Goal: Task Accomplishment & Management: Use online tool/utility

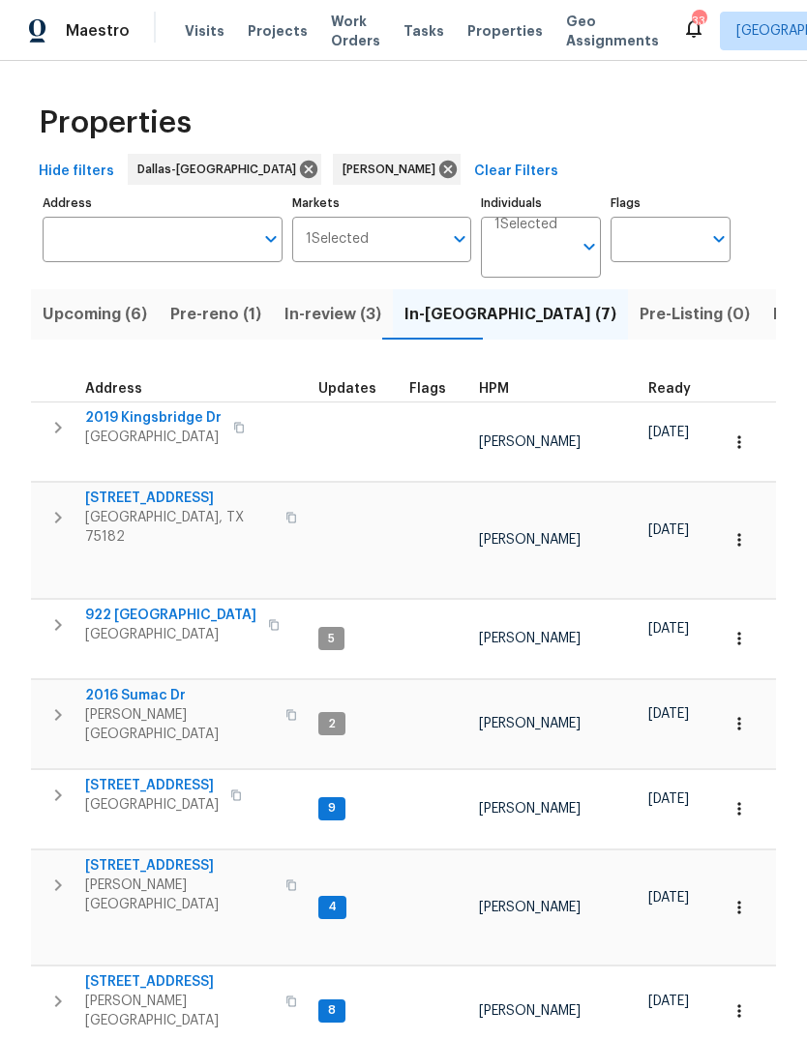
click at [146, 420] on span "2019 Kingsbridge Dr" at bounding box center [153, 417] width 136 height 19
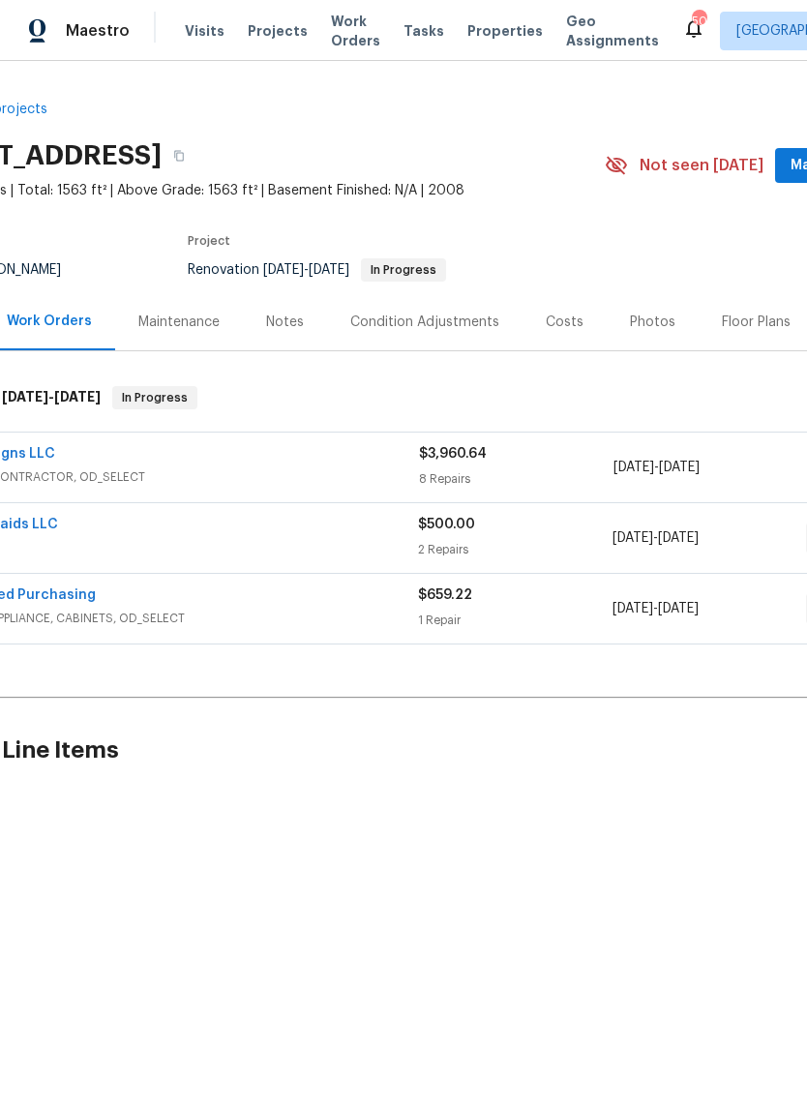
click at [25, 488] on div "Reno Designs LLC GENERAL_CONTRACTOR, OD_SELECT" at bounding box center [176, 467] width 486 height 46
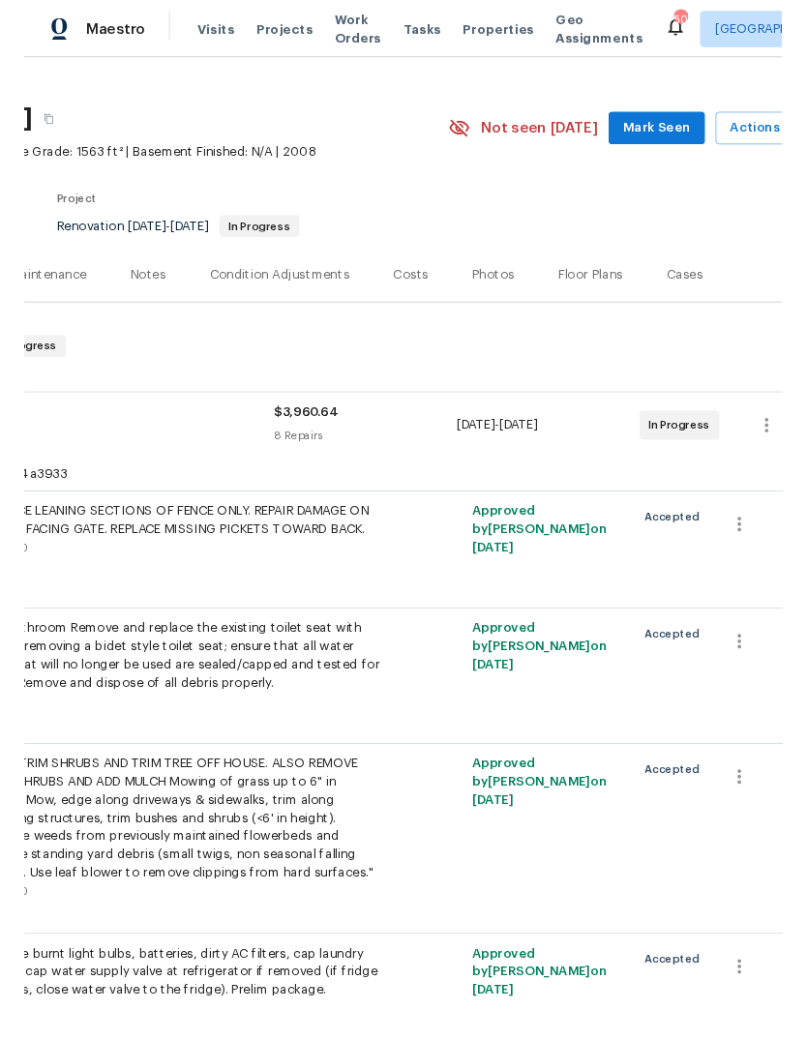
scroll to position [29, 255]
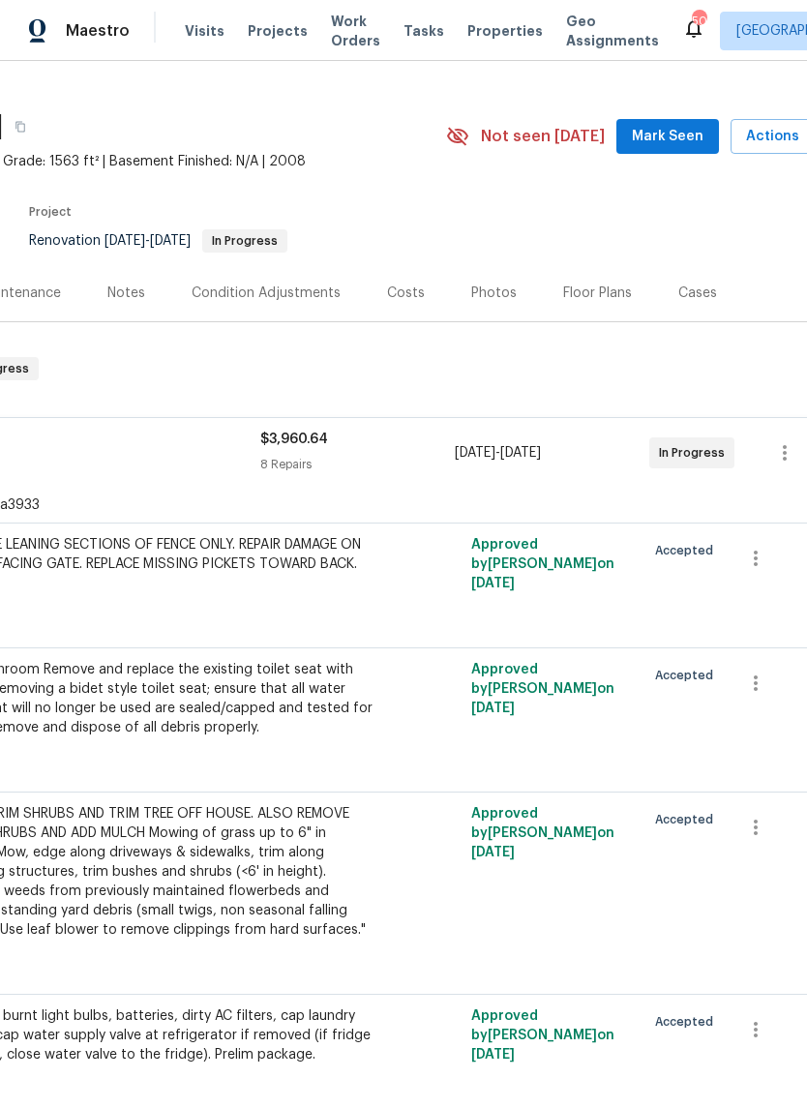
click at [781, 138] on span "Actions" at bounding box center [784, 137] width 76 height 24
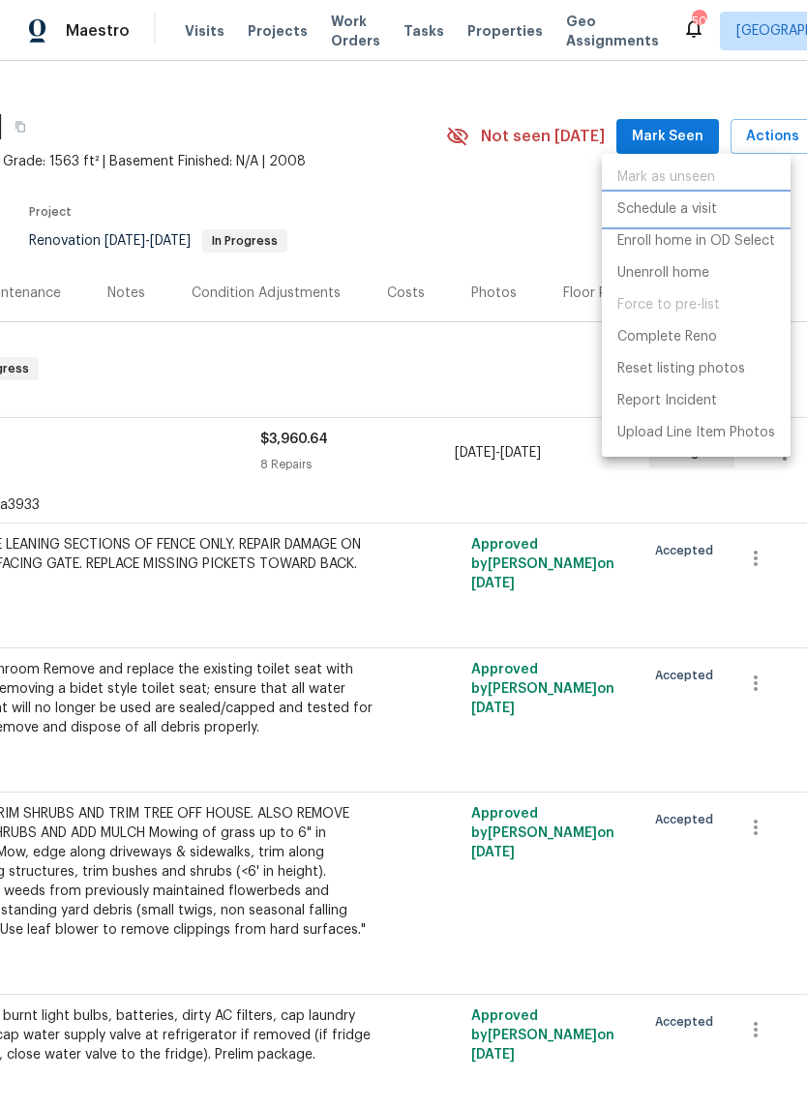
click at [694, 206] on p "Schedule a visit" at bounding box center [667, 209] width 100 height 20
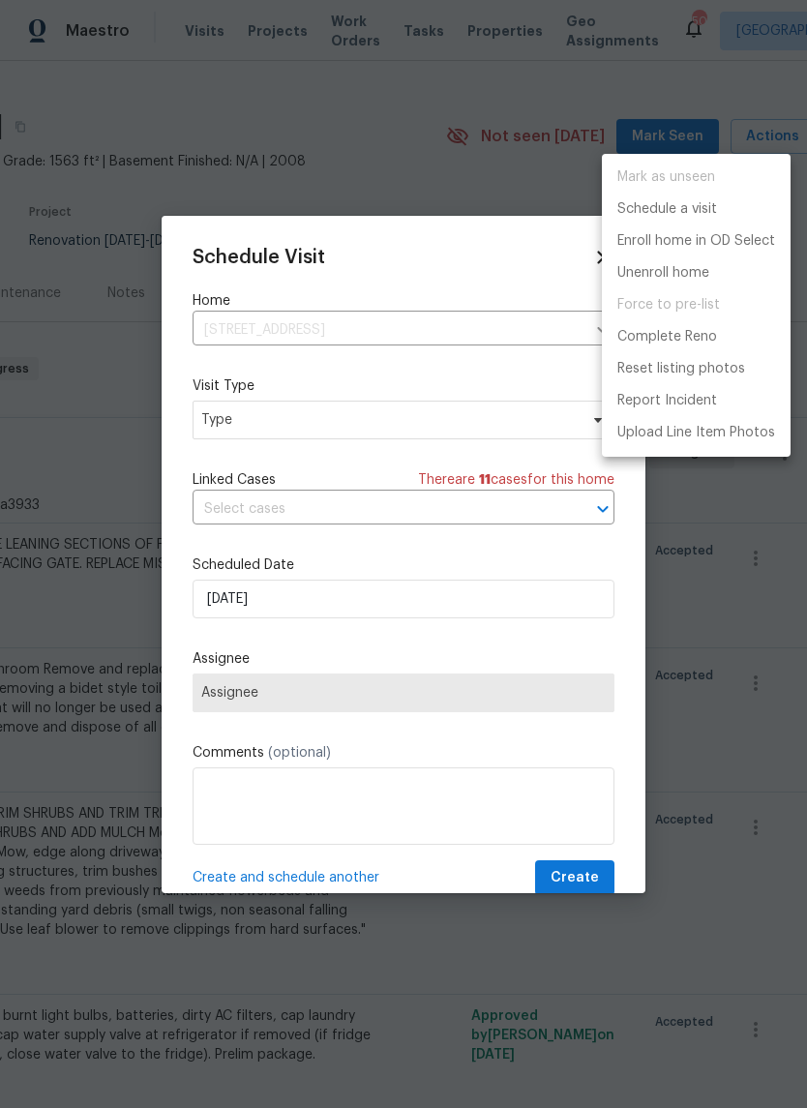
click at [532, 424] on div at bounding box center [403, 554] width 807 height 1108
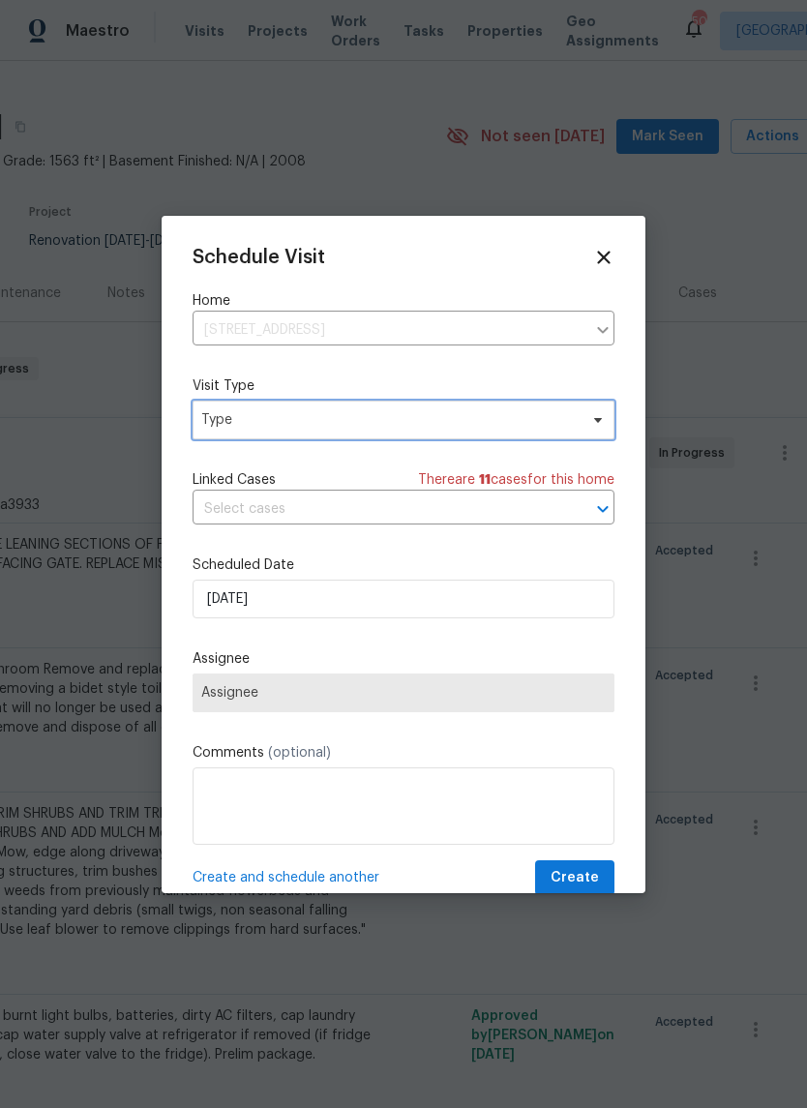
click at [547, 425] on span "Type" at bounding box center [389, 419] width 376 height 19
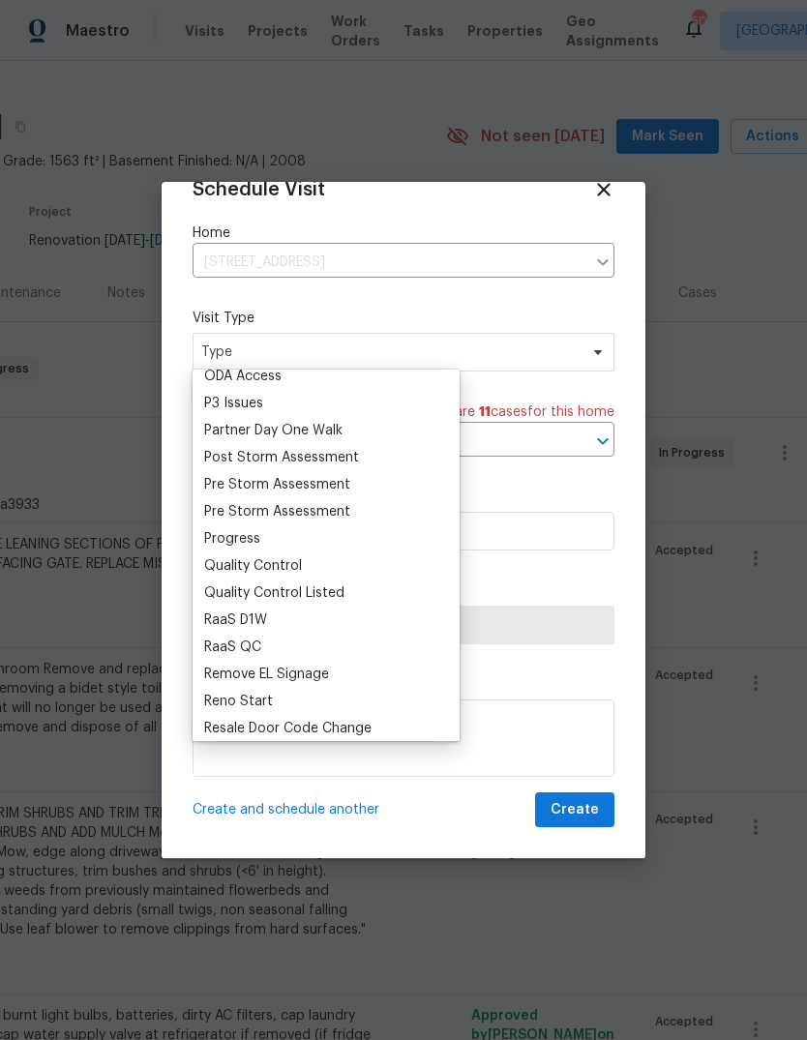
scroll to position [1153, 0]
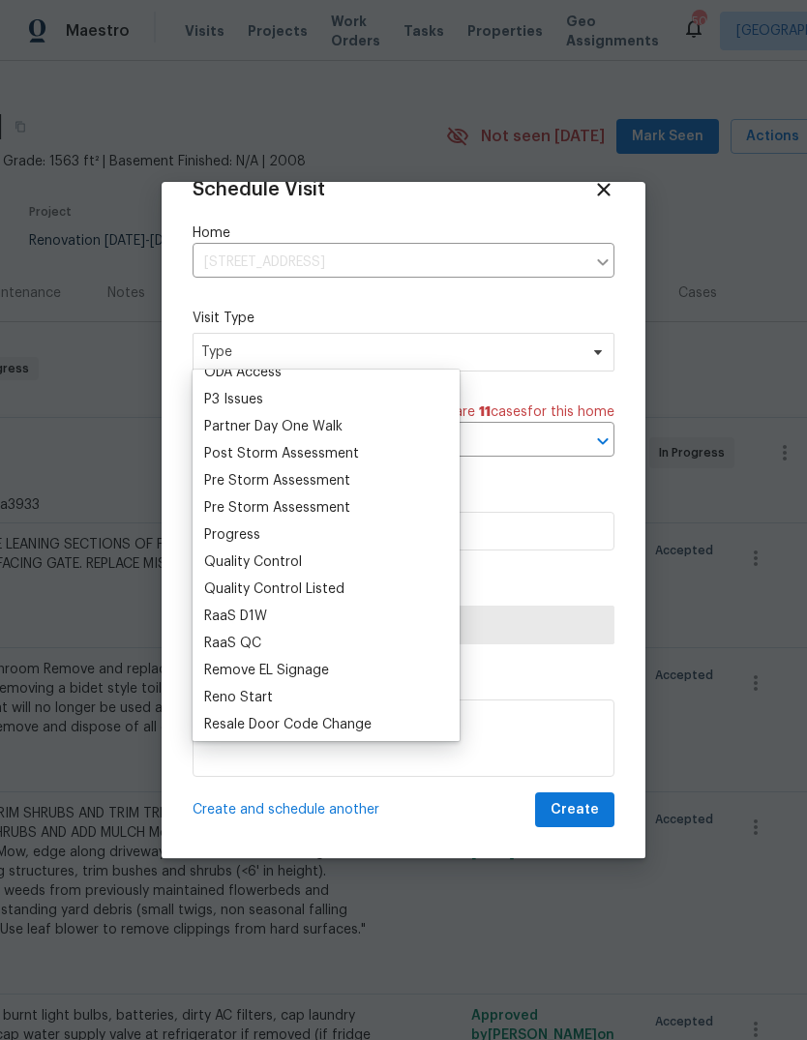
click at [238, 537] on div "Progress" at bounding box center [232, 535] width 56 height 19
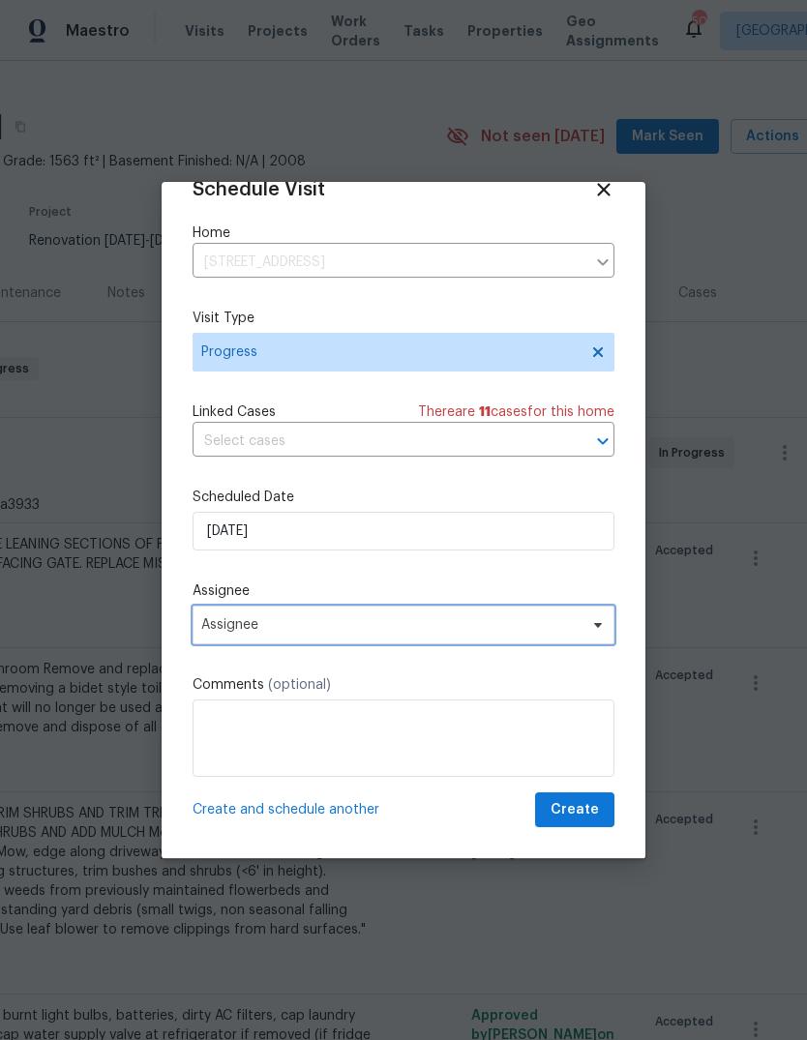
click at [556, 630] on span "Assignee" at bounding box center [390, 624] width 379 height 15
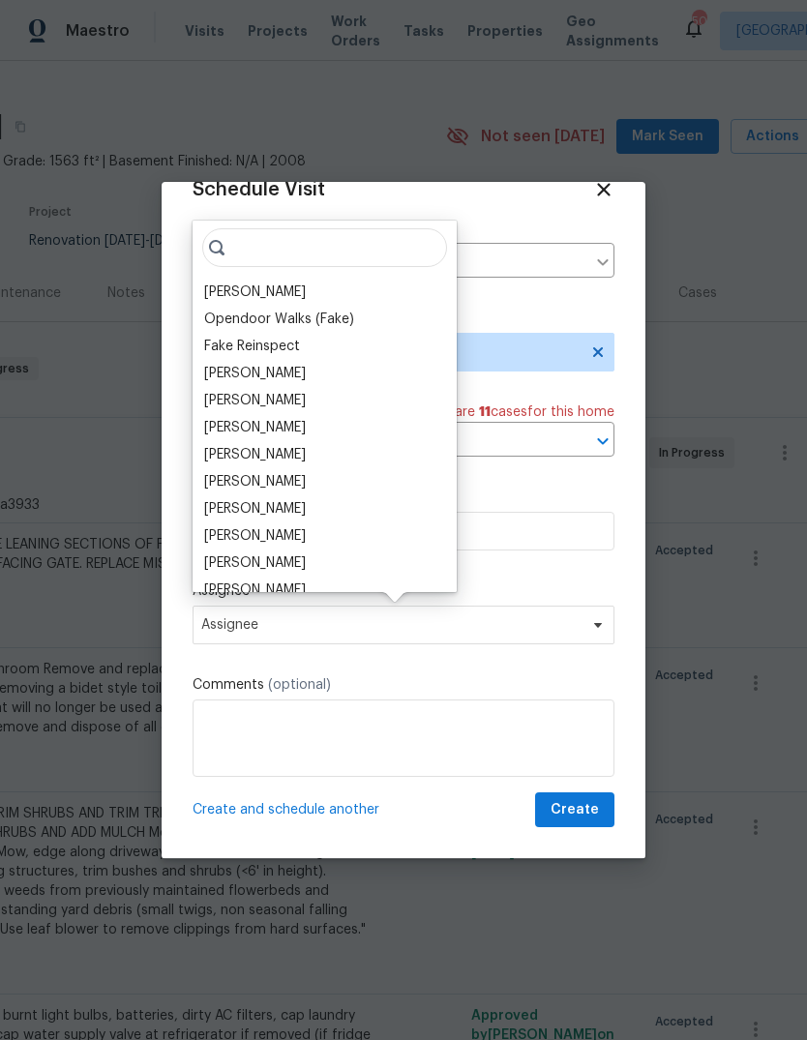
click at [233, 296] on div "[PERSON_NAME]" at bounding box center [255, 292] width 102 height 19
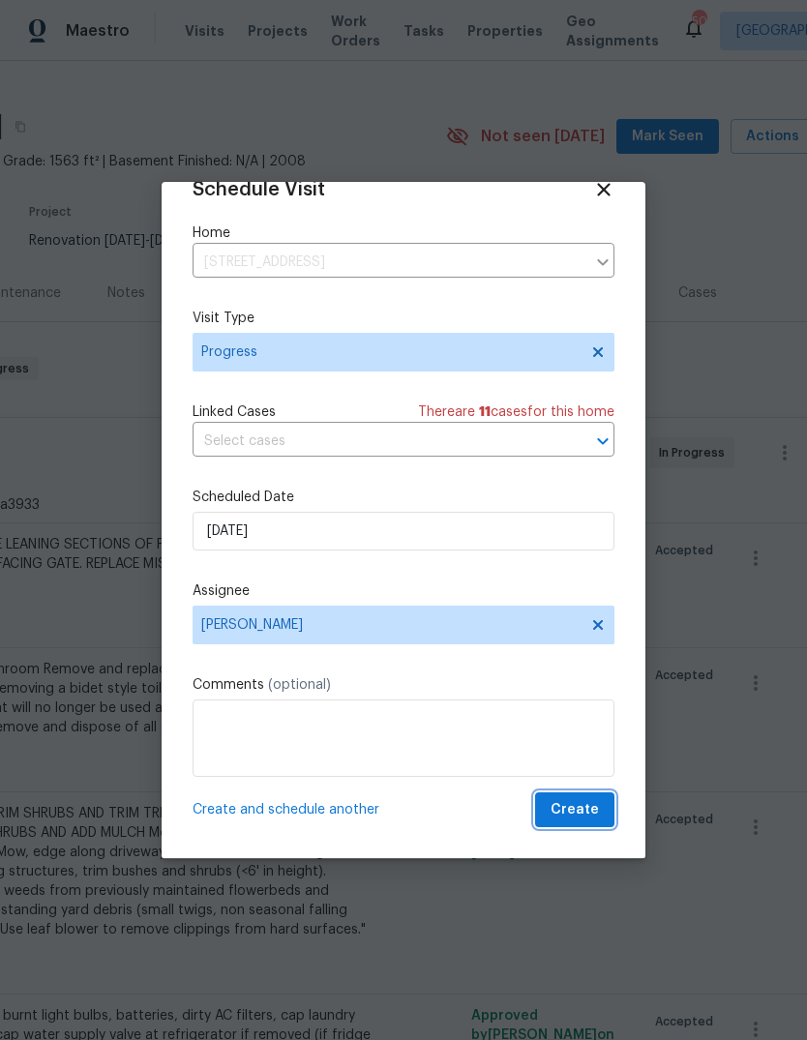
click at [588, 812] on span "Create" at bounding box center [575, 810] width 48 height 24
